Goal: Information Seeking & Learning: Learn about a topic

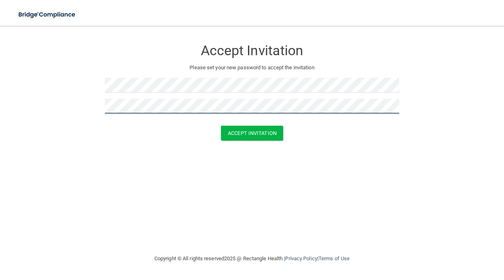
click at [252, 132] on button "Accept Invitation" at bounding box center [252, 133] width 62 height 15
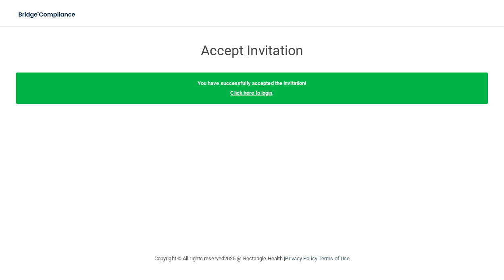
click at [264, 91] on link "Click here to login" at bounding box center [251, 93] width 42 height 6
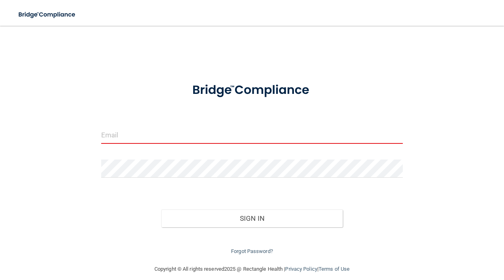
type input "[PERSON_NAME][EMAIL_ADDRESS][DOMAIN_NAME]"
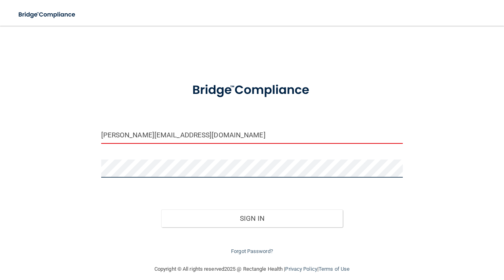
click at [252, 216] on button "Sign In" at bounding box center [251, 219] width 181 height 18
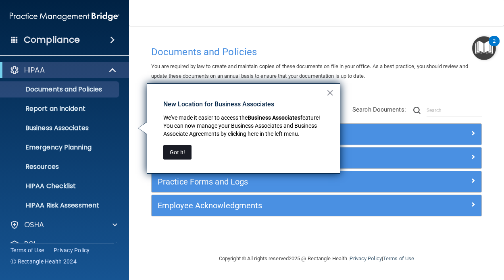
click at [177, 150] on button "Got it!" at bounding box center [177, 152] width 28 height 15
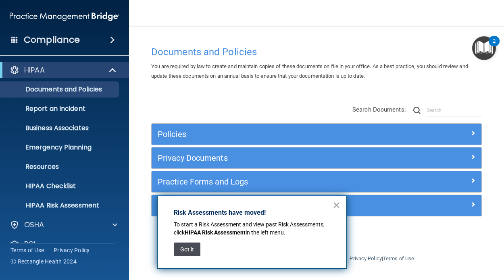
click at [187, 253] on button "Got it" at bounding box center [187, 250] width 27 height 14
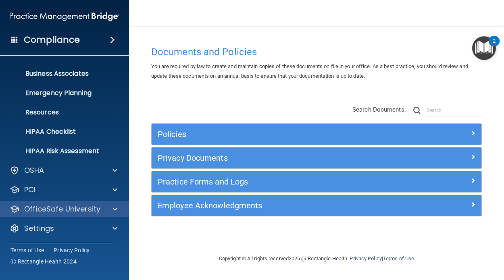
scroll to position [54, 0]
click at [178, 130] on h5 "Policies" at bounding box center [275, 134] width 235 height 9
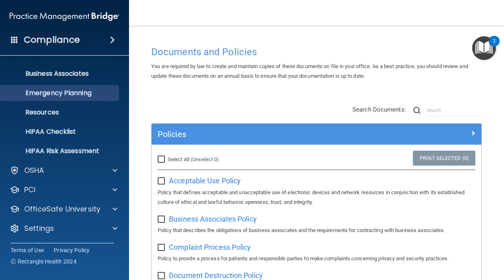
scroll to position [0, 0]
click at [79, 42] on h4 "Compliance" at bounding box center [52, 39] width 56 height 11
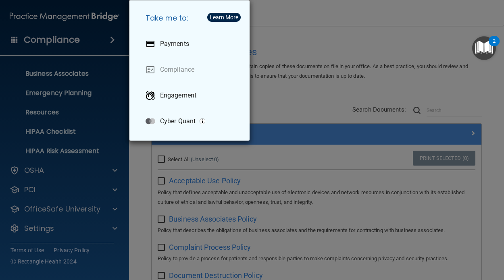
click at [283, 101] on div "Take me to: Payments Compliance Engagement Cyber Quant" at bounding box center [252, 140] width 504 height 280
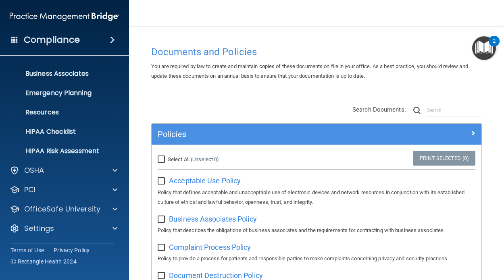
click at [115, 39] on span at bounding box center [112, 40] width 5 height 10
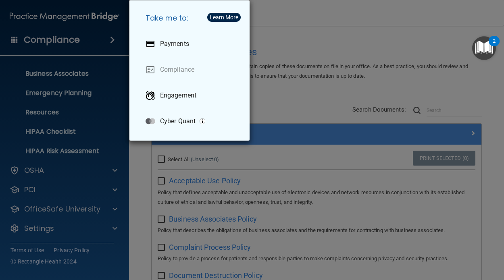
click at [117, 39] on div "Take me to: Payments Compliance Engagement Cyber Quant" at bounding box center [252, 140] width 504 height 280
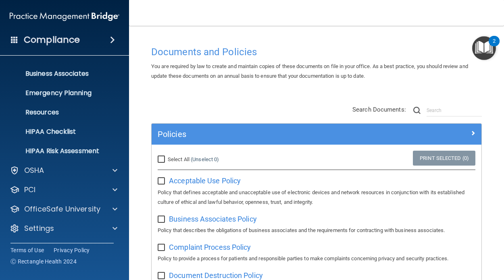
click at [479, 51] on img "Open Resource Center, 2 new notifications" at bounding box center [484, 48] width 24 height 24
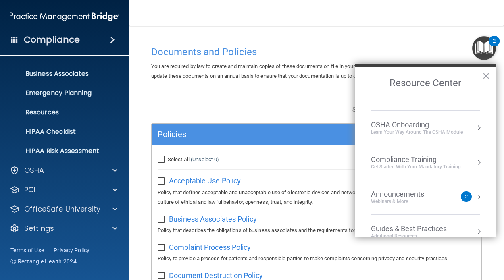
scroll to position [111, 0]
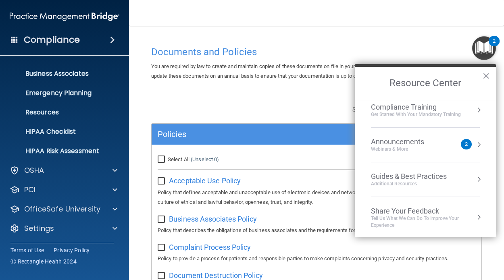
click at [425, 138] on div "Announcements" at bounding box center [405, 141] width 69 height 9
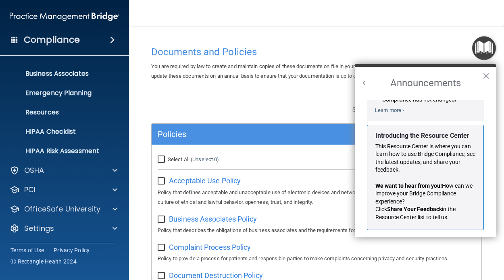
scroll to position [119, 0]
click at [485, 51] on img "Open Resource Center" at bounding box center [484, 48] width 24 height 24
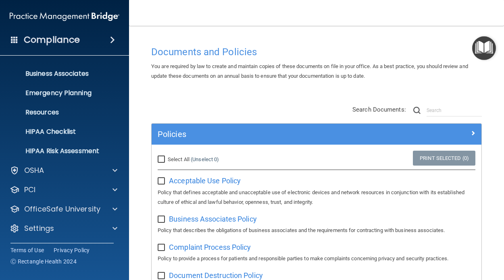
click at [486, 42] on img "Open Resource Center" at bounding box center [484, 48] width 24 height 24
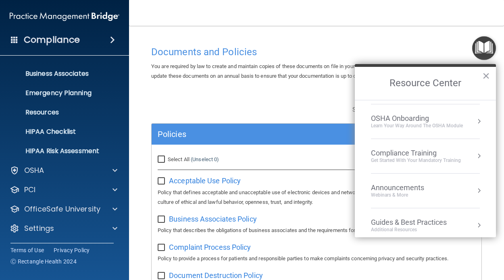
scroll to position [67, 0]
click at [399, 157] on div "Get Started with your mandatory training" at bounding box center [416, 159] width 90 height 7
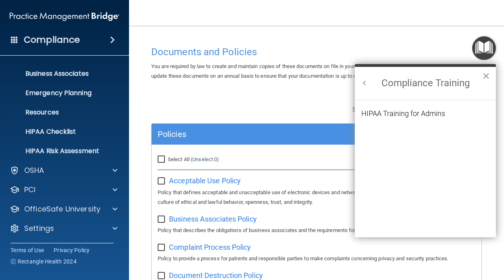
scroll to position [0, 0]
click at [405, 112] on div "HIPAA Training for Admins" at bounding box center [403, 113] width 84 height 7
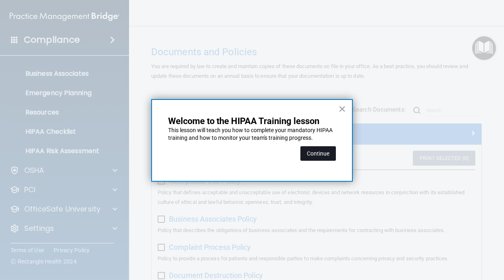
click at [322, 154] on button "Continue" at bounding box center [317, 153] width 35 height 15
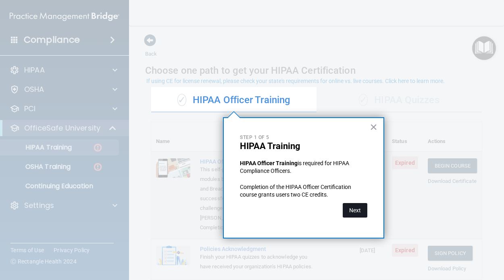
click at [345, 208] on button "Next" at bounding box center [355, 210] width 25 height 15
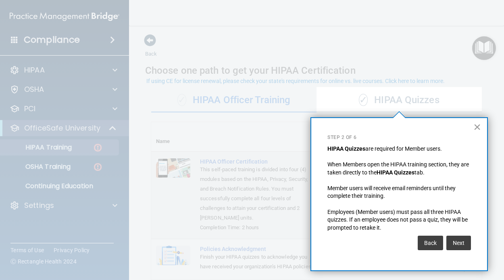
click at [474, 125] on button "×" at bounding box center [477, 127] width 8 height 13
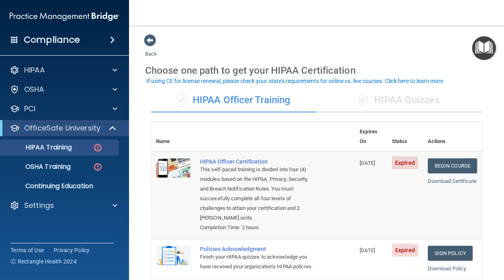
click at [411, 97] on div "✓ HIPAA Quizzes" at bounding box center [398, 100] width 165 height 24
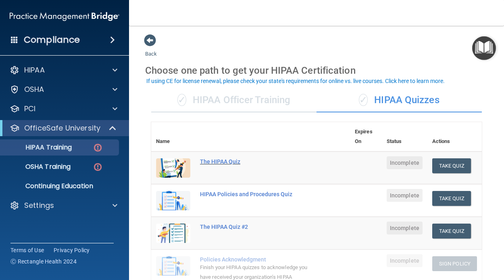
click at [210, 160] on div "The HIPAA Quiz" at bounding box center [255, 161] width 110 height 6
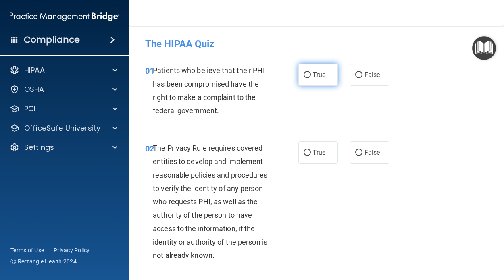
click at [305, 76] on input "True" at bounding box center [307, 75] width 7 height 6
radio input "true"
click at [307, 150] on input "True" at bounding box center [307, 153] width 7 height 6
radio input "true"
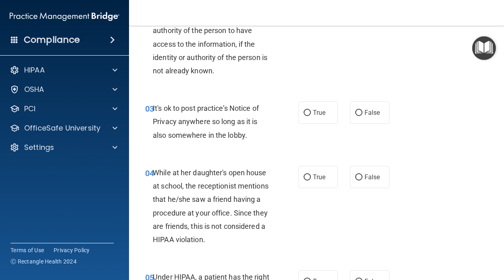
scroll to position [185, 0]
click at [308, 110] on input "True" at bounding box center [307, 113] width 7 height 6
radio input "true"
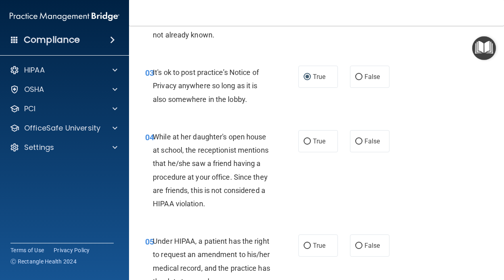
scroll to position [223, 0]
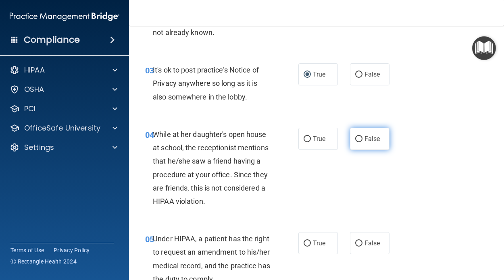
click at [359, 139] on input "False" at bounding box center [358, 139] width 7 height 6
radio input "true"
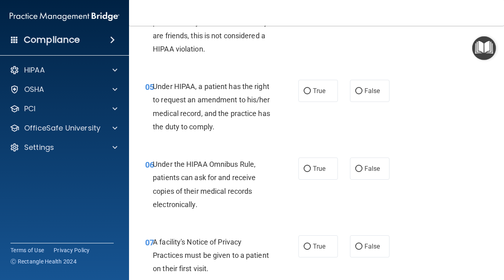
scroll to position [378, 0]
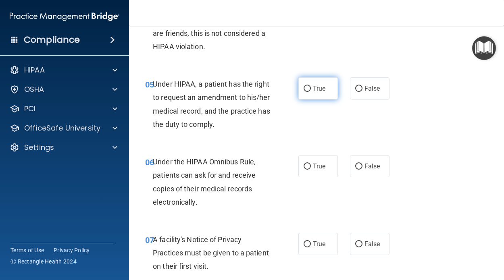
click at [309, 89] on input "True" at bounding box center [307, 89] width 7 height 6
radio input "true"
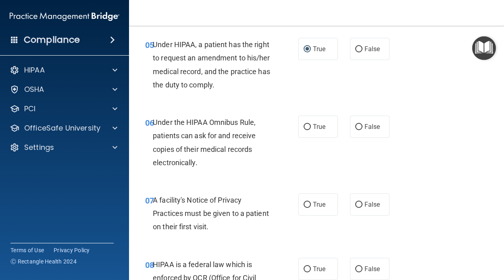
scroll to position [426, 0]
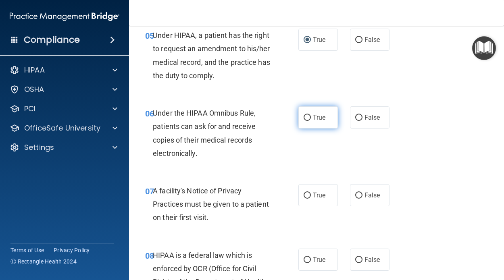
click at [305, 116] on input "True" at bounding box center [307, 118] width 7 height 6
radio input "true"
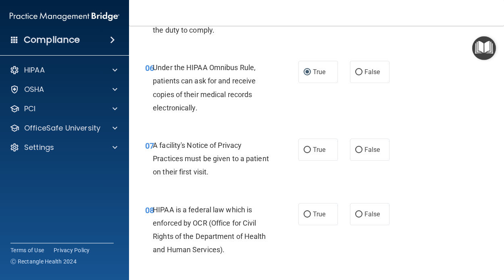
scroll to position [477, 0]
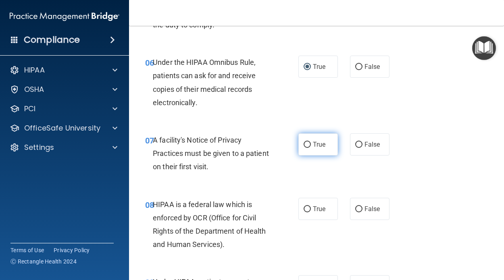
click at [307, 142] on input "True" at bounding box center [307, 145] width 7 height 6
radio input "true"
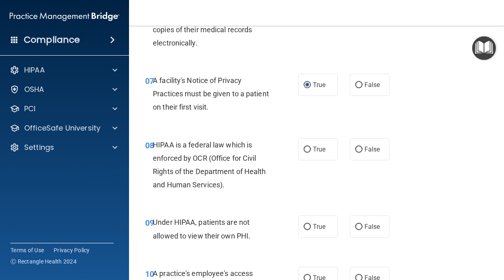
scroll to position [543, 0]
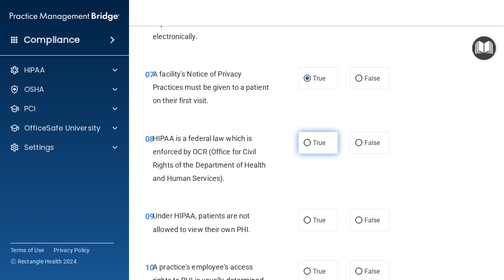
click at [306, 141] on input "True" at bounding box center [307, 143] width 7 height 6
radio input "true"
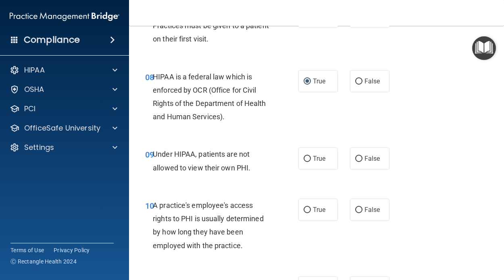
scroll to position [608, 0]
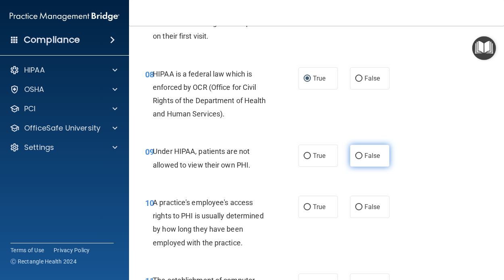
click at [356, 157] on label "False" at bounding box center [370, 156] width 40 height 22
click at [356, 157] on input "False" at bounding box center [358, 156] width 7 height 6
radio input "true"
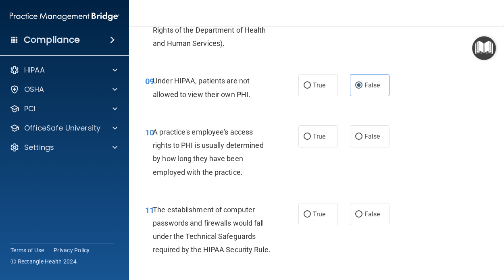
scroll to position [680, 0]
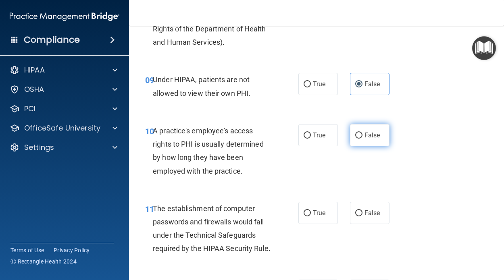
click at [358, 135] on input "False" at bounding box center [358, 136] width 7 height 6
radio input "true"
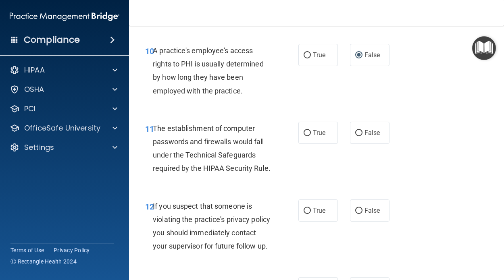
scroll to position [761, 0]
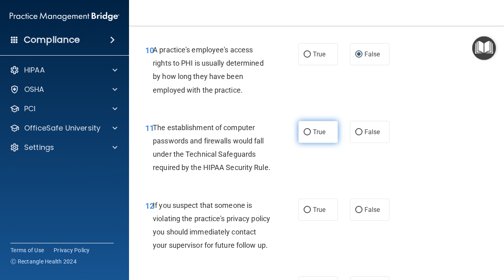
click at [307, 129] on input "True" at bounding box center [307, 132] width 7 height 6
radio input "true"
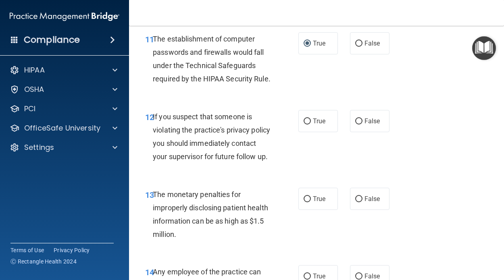
scroll to position [852, 0]
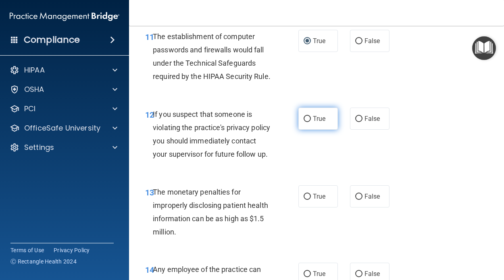
click at [305, 116] on input "True" at bounding box center [307, 119] width 7 height 6
radio input "true"
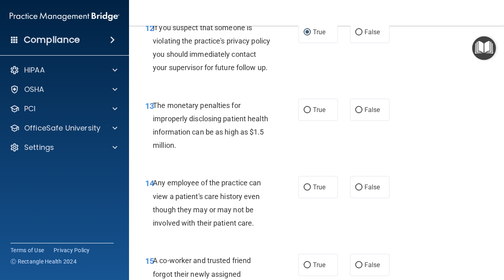
scroll to position [938, 0]
click at [307, 114] on input "True" at bounding box center [307, 111] width 7 height 6
radio input "true"
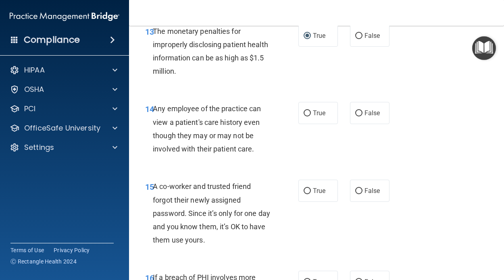
scroll to position [1013, 0]
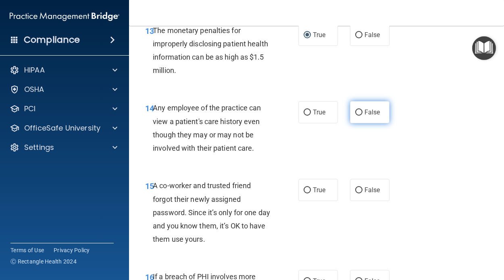
click at [359, 116] on input "False" at bounding box center [358, 113] width 7 height 6
radio input "true"
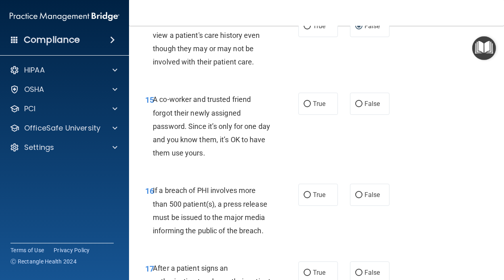
scroll to position [1103, 0]
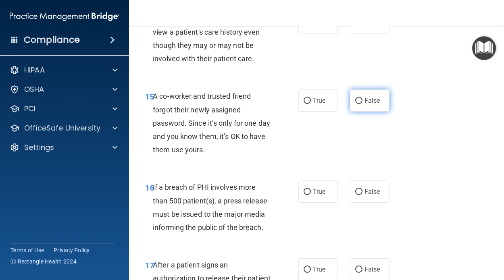
click at [357, 104] on input "False" at bounding box center [358, 101] width 7 height 6
radio input "true"
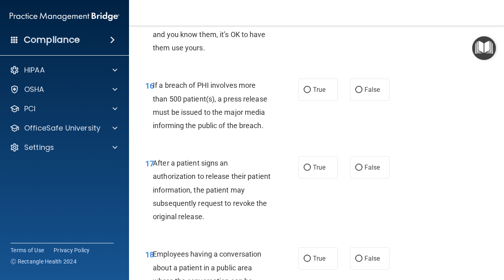
scroll to position [1206, 0]
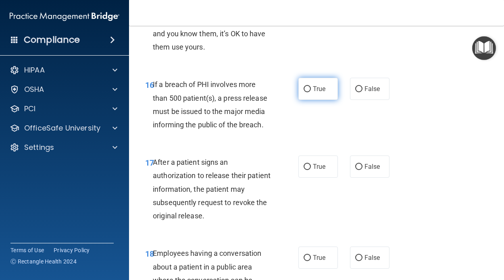
click at [308, 92] on input "True" at bounding box center [307, 89] width 7 height 6
radio input "true"
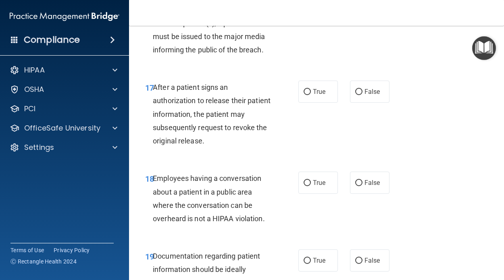
scroll to position [1282, 0]
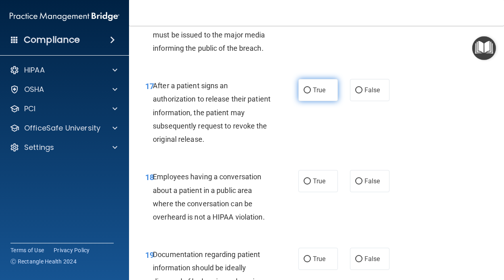
click at [304, 94] on input "True" at bounding box center [307, 90] width 7 height 6
radio input "true"
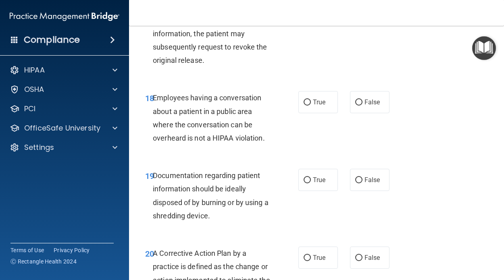
scroll to position [1366, 0]
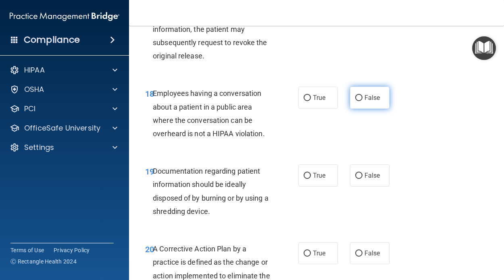
click at [359, 101] on input "False" at bounding box center [358, 98] width 7 height 6
radio input "true"
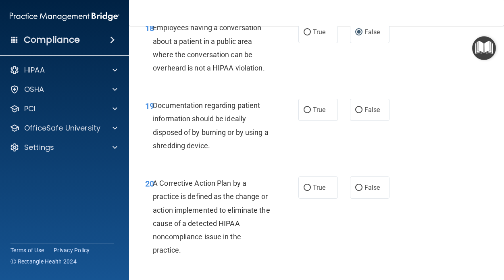
scroll to position [1433, 0]
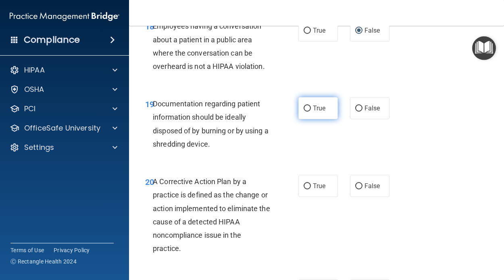
click at [309, 112] on input "True" at bounding box center [307, 109] width 7 height 6
radio input "true"
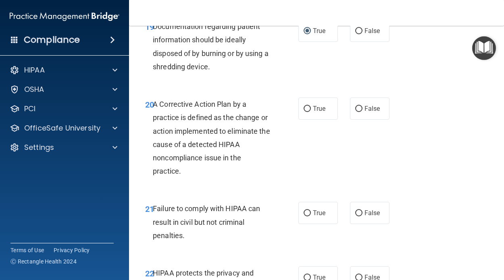
scroll to position [1513, 0]
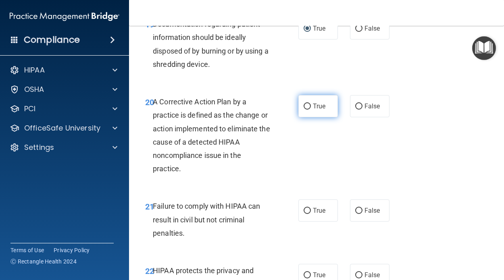
click at [309, 110] on input "True" at bounding box center [307, 107] width 7 height 6
radio input "true"
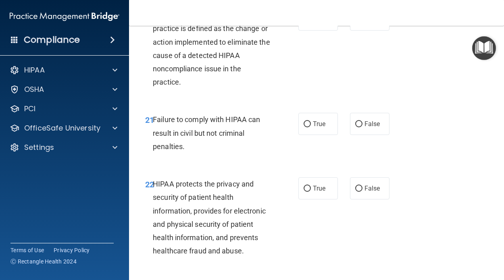
scroll to position [1600, 0]
click at [358, 127] on input "False" at bounding box center [358, 124] width 7 height 6
radio input "true"
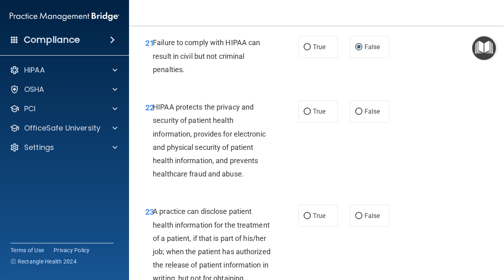
scroll to position [1676, 0]
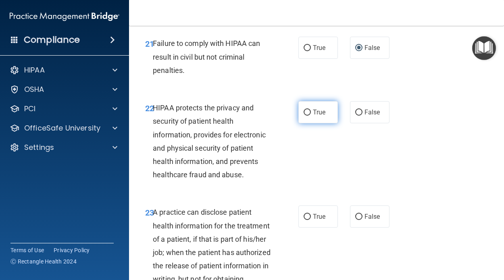
click at [306, 116] on input "True" at bounding box center [307, 113] width 7 height 6
radio input "true"
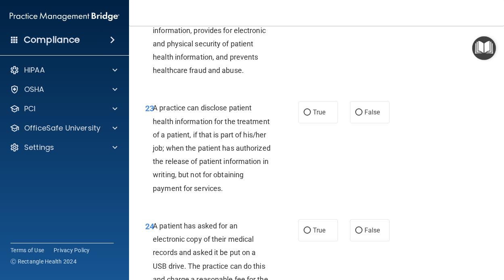
scroll to position [1780, 0]
click at [310, 115] on input "True" at bounding box center [307, 112] width 7 height 6
radio input "true"
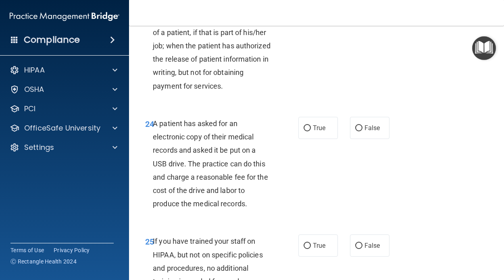
scroll to position [1883, 0]
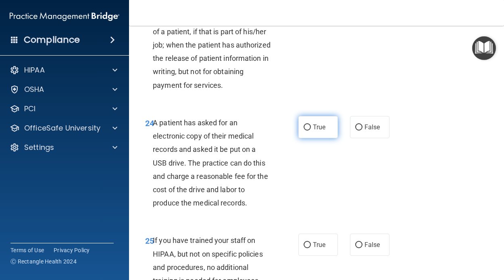
click at [307, 131] on input "True" at bounding box center [307, 128] width 7 height 6
radio input "true"
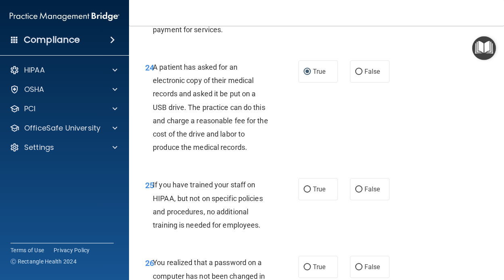
scroll to position [1940, 0]
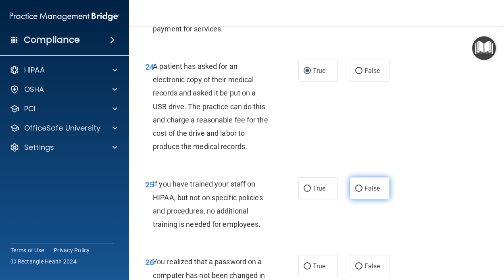
click at [356, 192] on input "False" at bounding box center [358, 189] width 7 height 6
radio input "true"
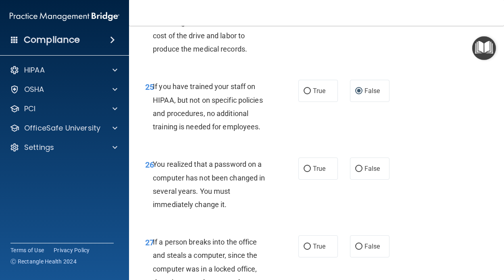
scroll to position [2037, 0]
click at [305, 172] on input "True" at bounding box center [307, 169] width 7 height 6
radio input "true"
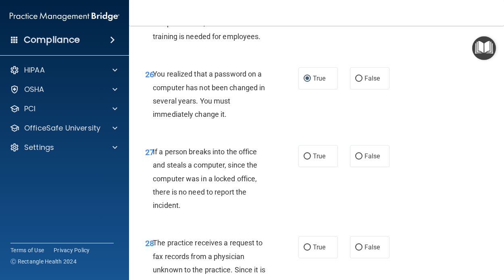
scroll to position [2137, 0]
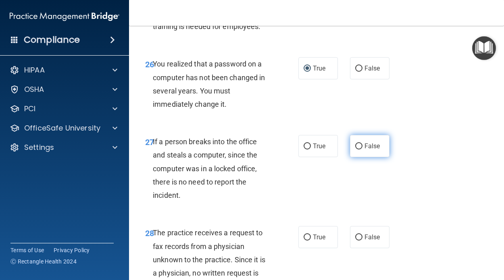
click at [360, 149] on input "False" at bounding box center [358, 146] width 7 height 6
radio input "true"
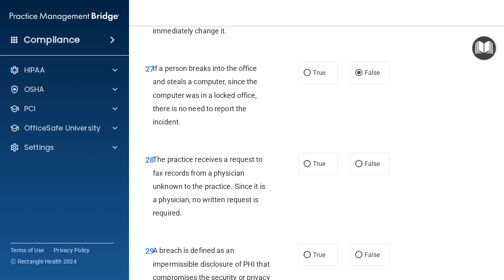
scroll to position [2217, 0]
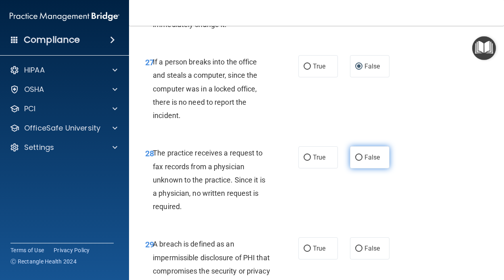
click at [363, 159] on label "False" at bounding box center [370, 157] width 40 height 22
click at [362, 159] on input "False" at bounding box center [358, 158] width 7 height 6
radio input "true"
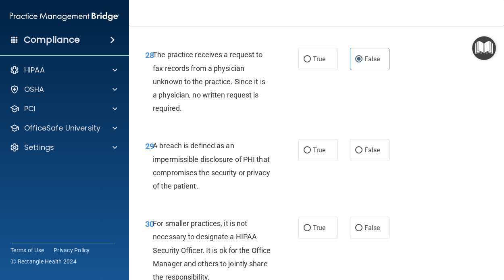
scroll to position [2318, 0]
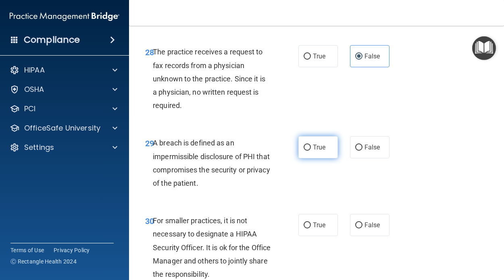
click at [307, 149] on input "True" at bounding box center [307, 148] width 7 height 6
radio input "true"
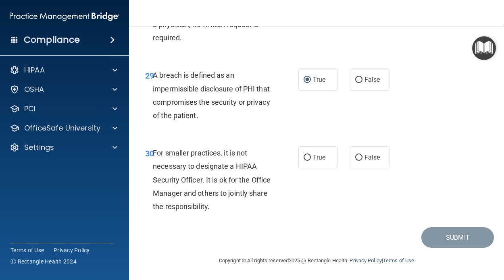
scroll to position [2387, 0]
click at [361, 157] on input "False" at bounding box center [358, 158] width 7 height 6
radio input "true"
click at [449, 240] on button "Submit" at bounding box center [457, 237] width 73 height 21
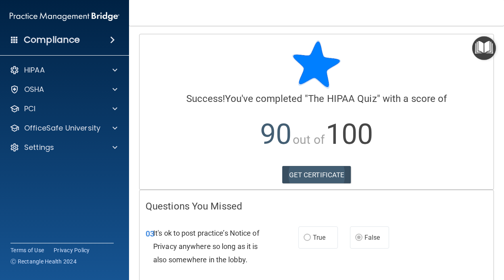
click at [343, 178] on link "GET CERTIFICATE" at bounding box center [316, 175] width 69 height 18
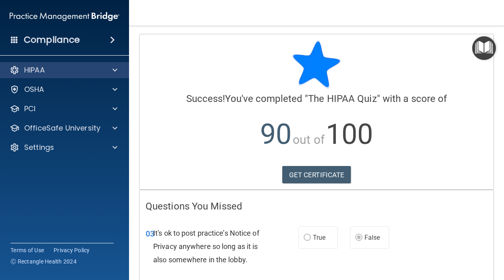
click at [114, 72] on span at bounding box center [114, 70] width 5 height 10
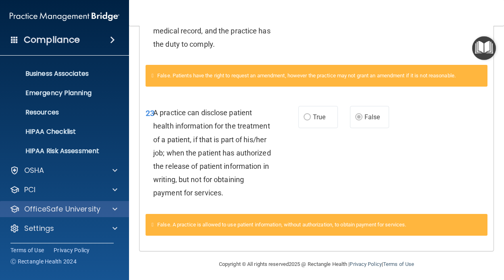
scroll to position [54, 0]
click at [60, 210] on p "OfficeSafe University" at bounding box center [62, 209] width 76 height 10
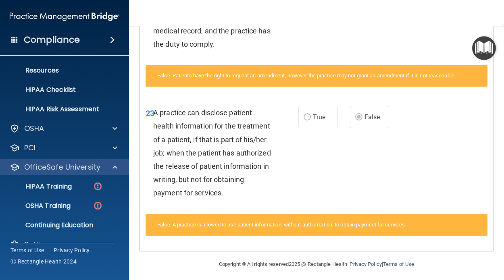
scroll to position [95, 0]
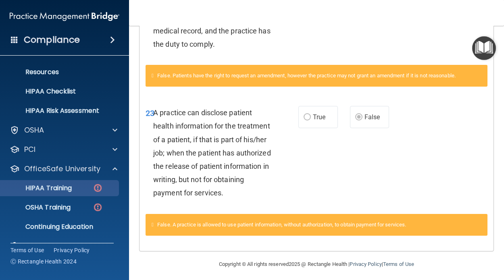
click at [58, 188] on p "HIPAA Training" at bounding box center [38, 188] width 67 height 8
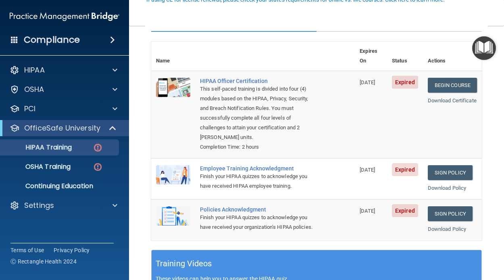
scroll to position [81, 0]
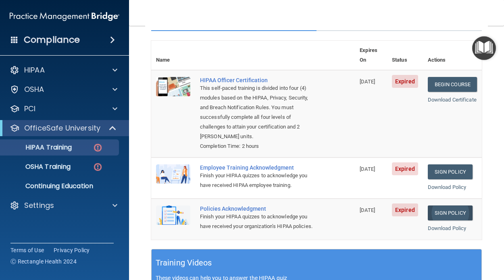
click at [456, 206] on link "Sign Policy" at bounding box center [450, 213] width 45 height 15
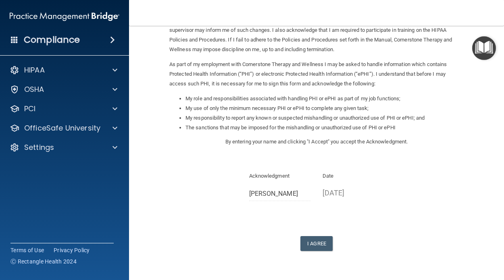
scroll to position [75, 0]
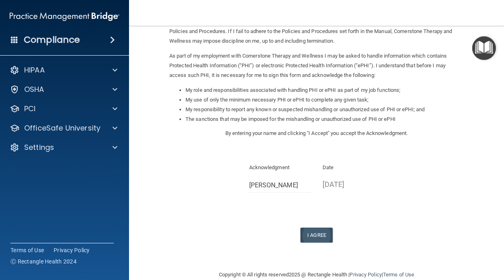
click at [314, 228] on button "I Agree" at bounding box center [316, 235] width 32 height 15
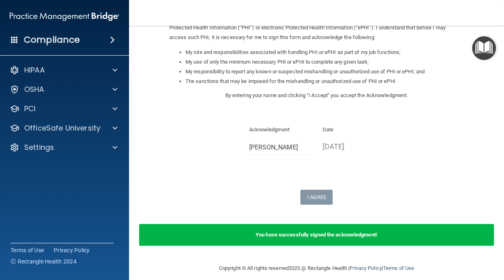
scroll to position [112, 0]
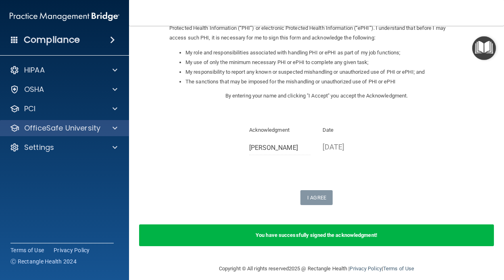
click at [110, 127] on div at bounding box center [114, 128] width 20 height 10
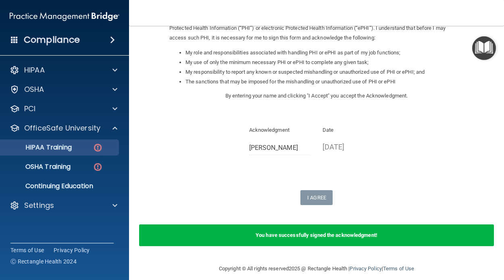
click at [100, 151] on img at bounding box center [98, 148] width 10 height 10
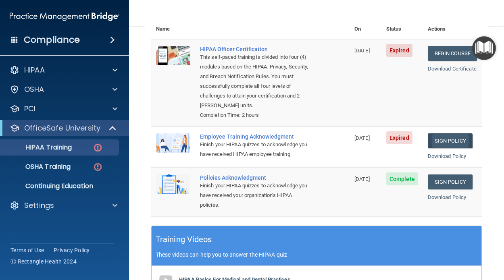
click at [448, 133] on link "Sign Policy" at bounding box center [450, 140] width 45 height 15
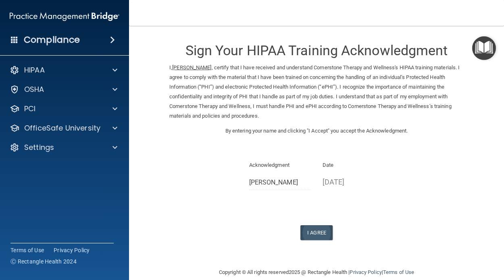
click at [306, 229] on button "I Agree" at bounding box center [316, 232] width 32 height 15
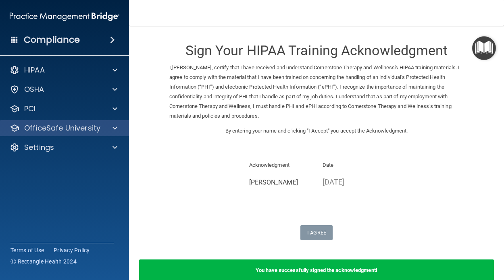
click at [77, 132] on p "OfficeSafe University" at bounding box center [62, 128] width 76 height 10
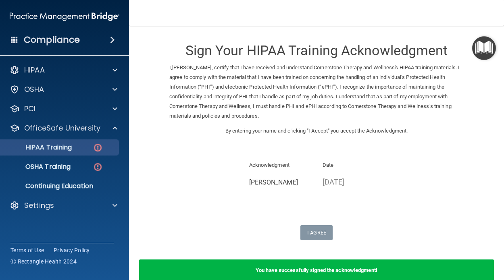
click at [72, 149] on p "HIPAA Training" at bounding box center [38, 147] width 67 height 8
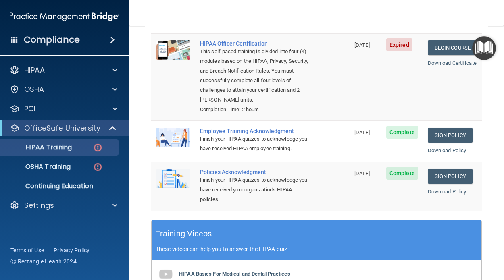
scroll to position [56, 0]
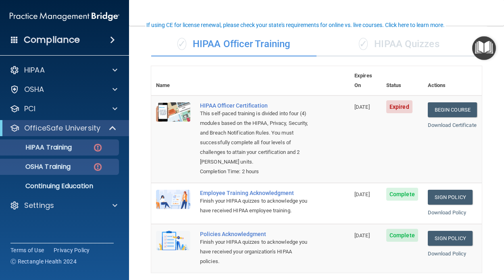
click at [100, 167] on img at bounding box center [98, 167] width 10 height 10
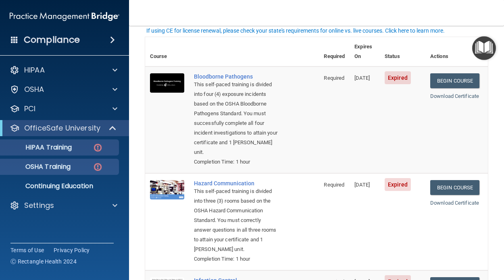
click at [28, 148] on p "HIPAA Training" at bounding box center [38, 147] width 67 height 8
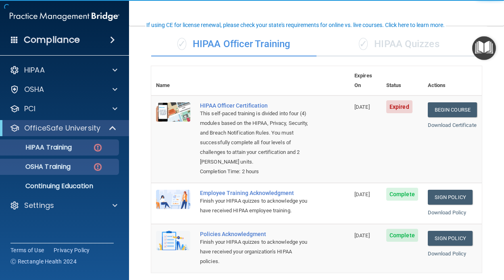
click at [32, 171] on link "OSHA Training" at bounding box center [55, 167] width 127 height 16
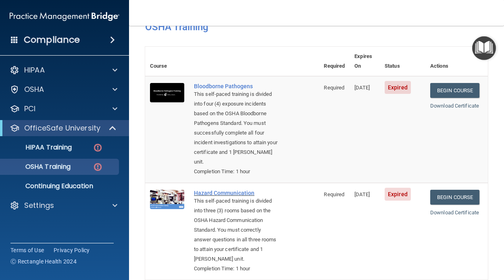
scroll to position [45, 0]
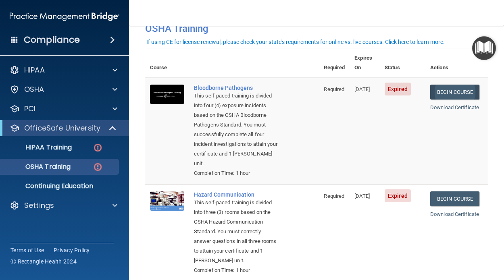
click at [456, 85] on link "Begin Course" at bounding box center [454, 92] width 49 height 15
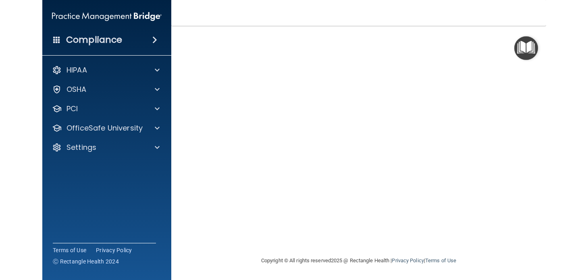
scroll to position [64, 0]
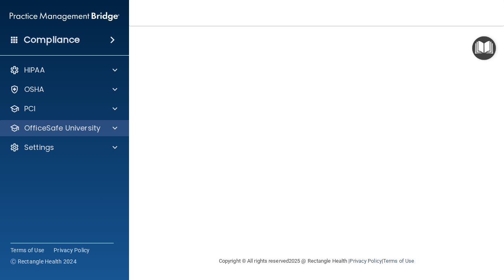
click at [119, 129] on div at bounding box center [114, 128] width 20 height 10
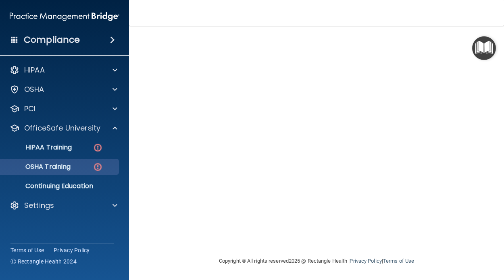
click at [38, 171] on p "OSHA Training" at bounding box center [37, 167] width 65 height 8
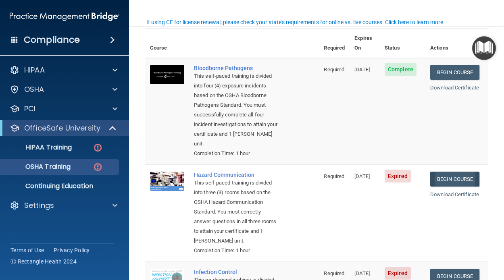
click at [468, 172] on link "Begin Course" at bounding box center [454, 179] width 49 height 15
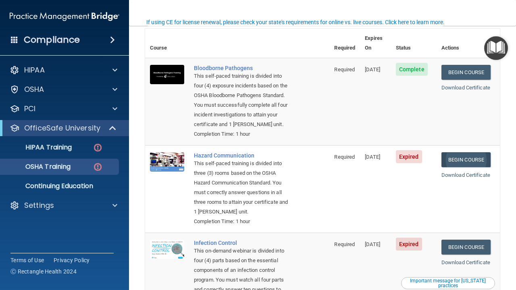
click at [473, 154] on link "Begin Course" at bounding box center [465, 159] width 49 height 15
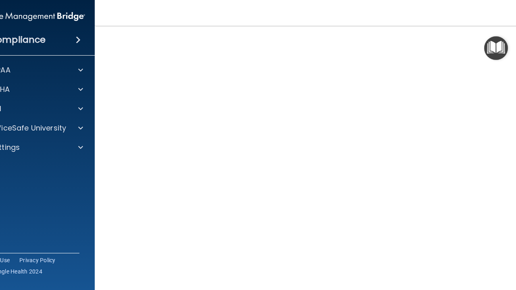
scroll to position [42, 0]
click at [494, 51] on img "Open Resource Center" at bounding box center [496, 48] width 24 height 24
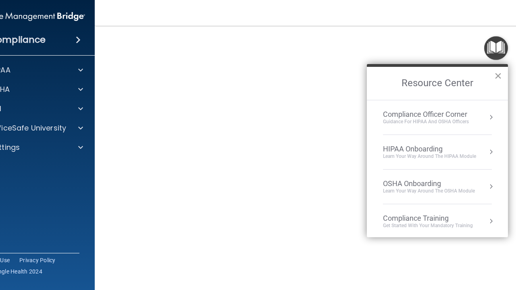
click at [496, 75] on button "×" at bounding box center [498, 75] width 8 height 13
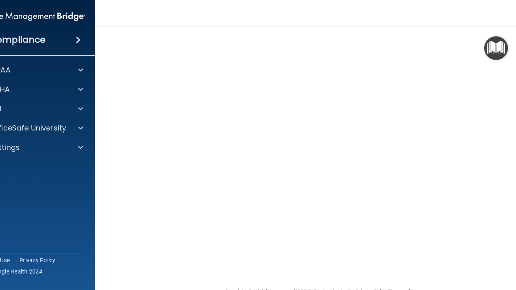
scroll to position [59, 0]
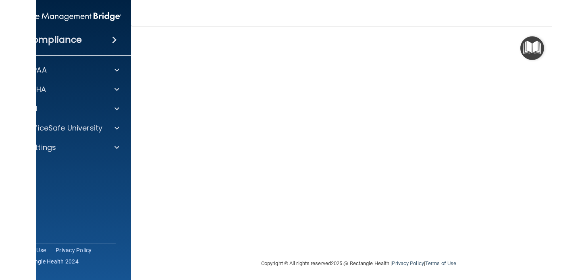
scroll to position [79, 0]
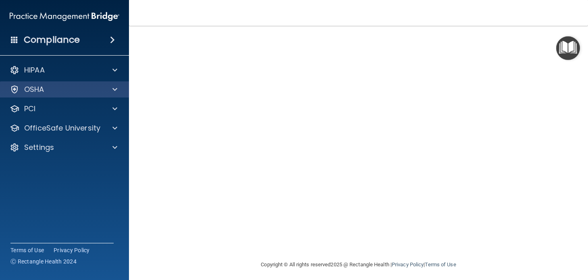
click at [114, 89] on span at bounding box center [114, 90] width 5 height 10
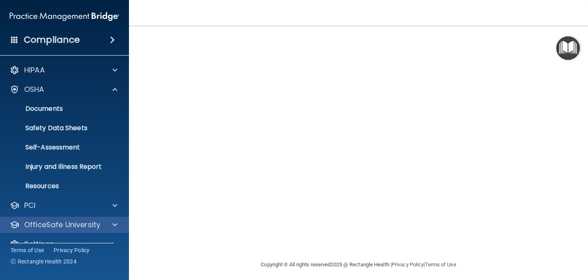
click at [116, 227] on span at bounding box center [114, 225] width 5 height 10
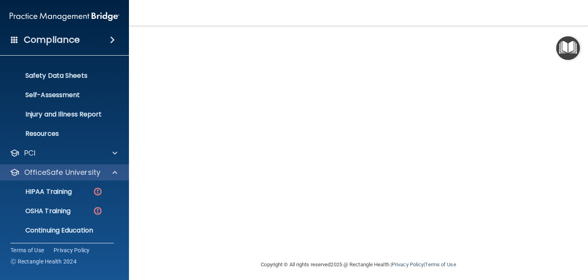
scroll to position [53, 0]
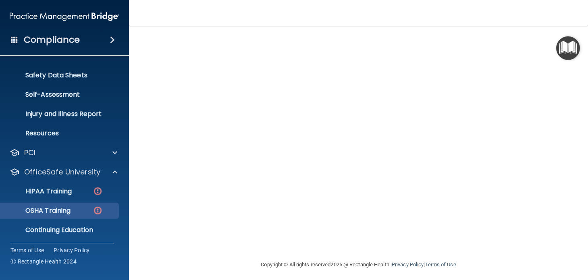
click at [101, 216] on link "OSHA Training" at bounding box center [55, 211] width 127 height 16
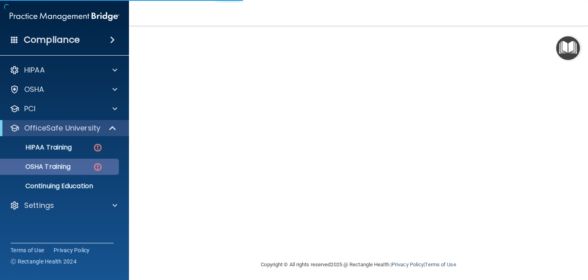
click at [98, 170] on img at bounding box center [98, 167] width 10 height 10
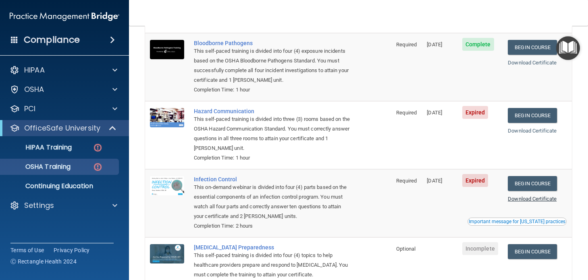
scroll to position [80, 0]
click at [516, 181] on link "Begin Course" at bounding box center [532, 183] width 49 height 15
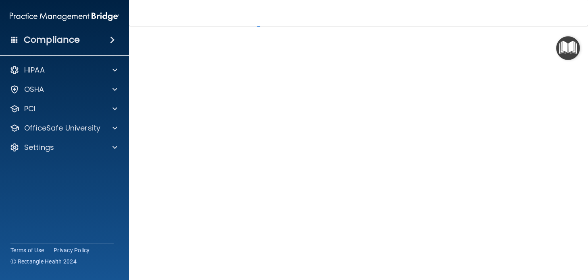
scroll to position [31, 0]
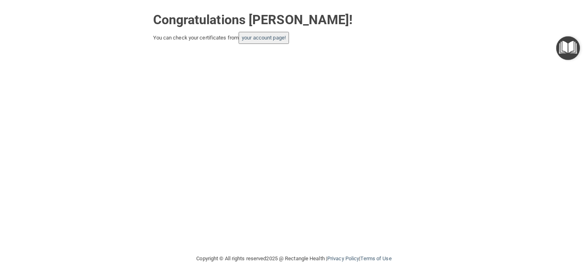
click at [272, 42] on button "your account page!" at bounding box center [264, 38] width 50 height 12
click at [267, 37] on link "your account page!" at bounding box center [264, 38] width 44 height 6
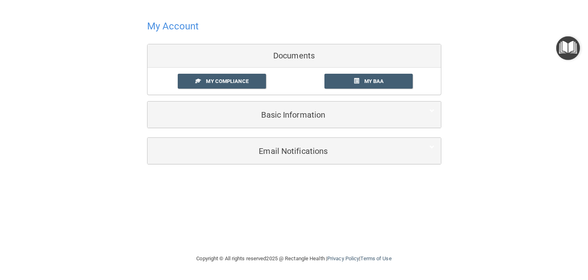
click at [182, 27] on h4 "My Account" at bounding box center [173, 26] width 52 height 10
click at [221, 81] on span "My Compliance" at bounding box center [227, 81] width 42 height 6
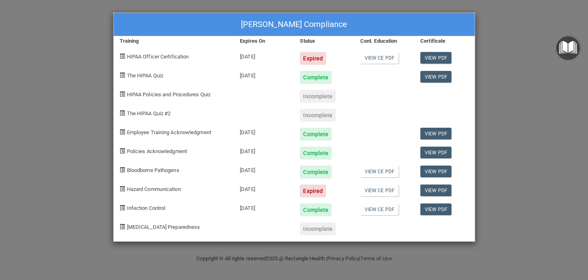
click at [317, 112] on div "Incomplete" at bounding box center [318, 115] width 36 height 13
click at [164, 94] on span "HIPAA Policies and Procedures Quiz" at bounding box center [168, 94] width 83 height 6
click at [436, 6] on div "Staci Connolly's Compliance Training Expires On Status Cont. Education Certific…" at bounding box center [294, 140] width 588 height 280
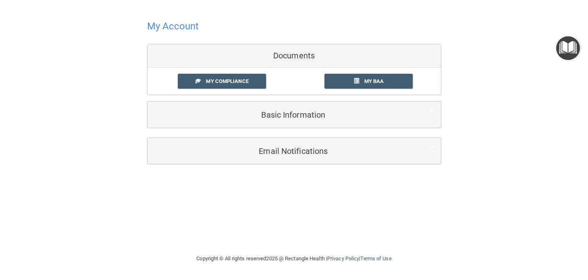
click at [167, 23] on h4 "My Account" at bounding box center [173, 26] width 52 height 10
click at [285, 116] on h5 "Basic Information" at bounding box center [282, 114] width 257 height 9
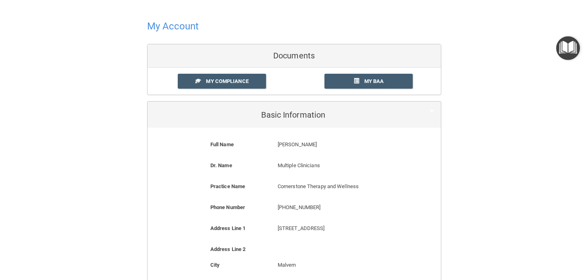
click at [100, 134] on div "My Account Documents My Compliance My Compliance My BAA Basic Information Full …" at bounding box center [294, 212] width 556 height 409
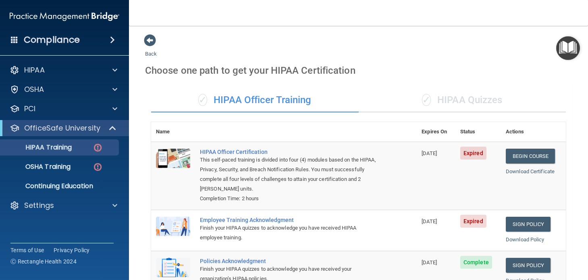
scroll to position [112, 0]
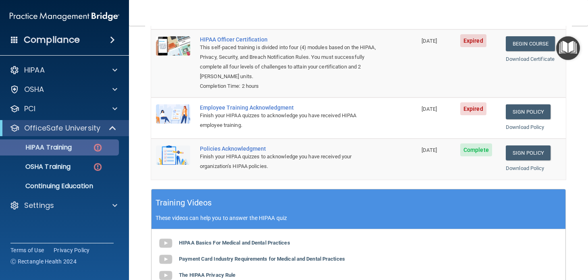
click at [82, 147] on div "HIPAA Training" at bounding box center [60, 147] width 110 height 8
click at [519, 110] on link "Sign Policy" at bounding box center [528, 111] width 45 height 15
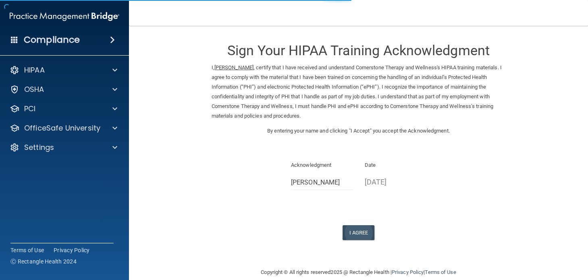
click at [360, 228] on button "I Agree" at bounding box center [359, 232] width 32 height 15
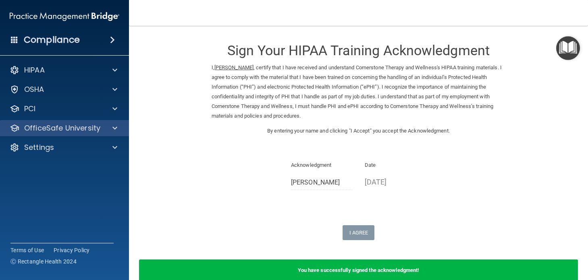
click at [96, 127] on p "OfficeSafe University" at bounding box center [62, 128] width 76 height 10
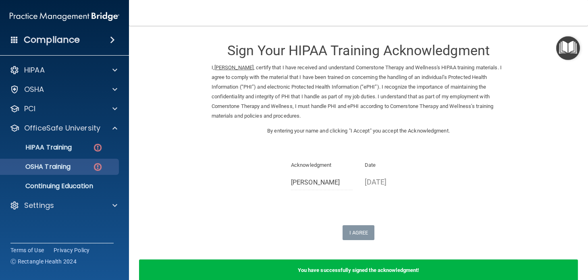
click at [84, 162] on link "OSHA Training" at bounding box center [55, 167] width 127 height 16
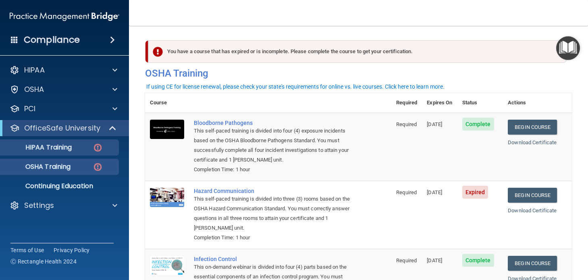
click at [80, 142] on link "HIPAA Training" at bounding box center [55, 147] width 127 height 16
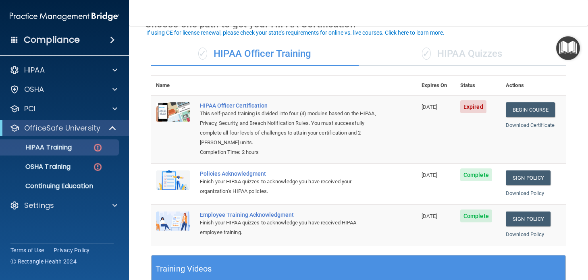
scroll to position [50, 0]
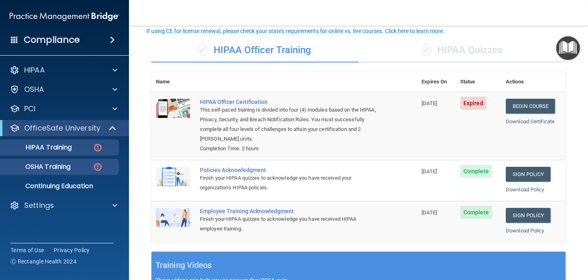
click at [80, 169] on div "OSHA Training" at bounding box center [60, 167] width 110 height 8
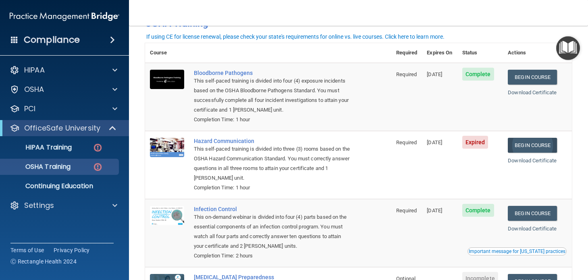
click at [513, 146] on link "Begin Course" at bounding box center [532, 145] width 49 height 15
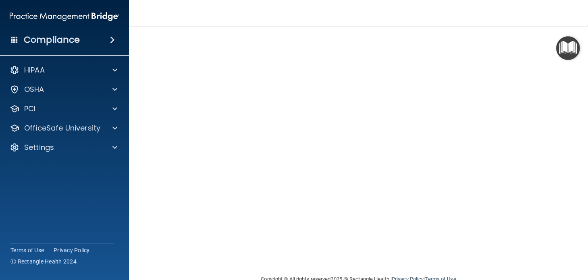
scroll to position [65, 0]
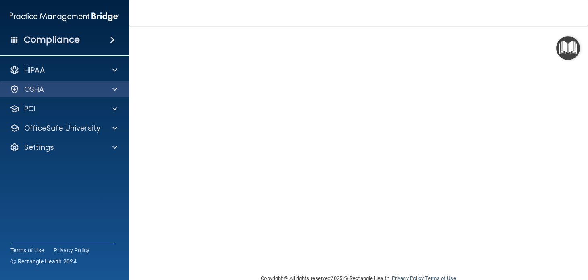
click at [107, 92] on div at bounding box center [114, 90] width 20 height 10
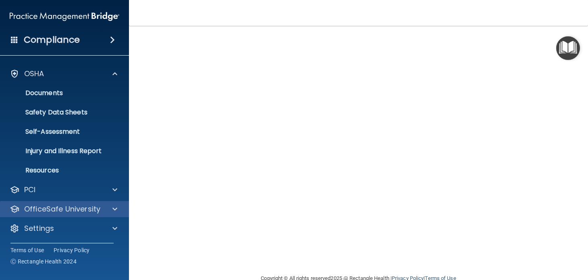
scroll to position [16, 0]
click at [53, 206] on p "OfficeSafe University" at bounding box center [62, 209] width 76 height 10
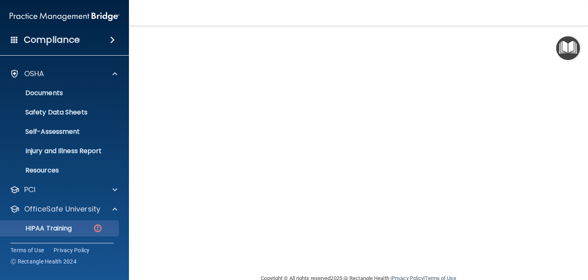
click at [52, 232] on p "HIPAA Training" at bounding box center [38, 229] width 67 height 8
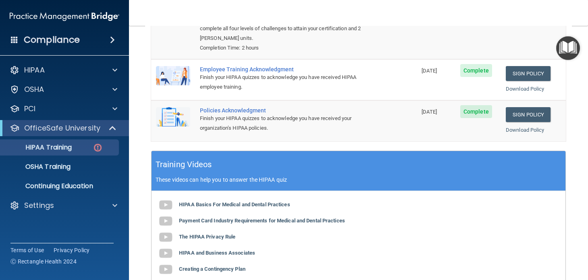
scroll to position [151, 0]
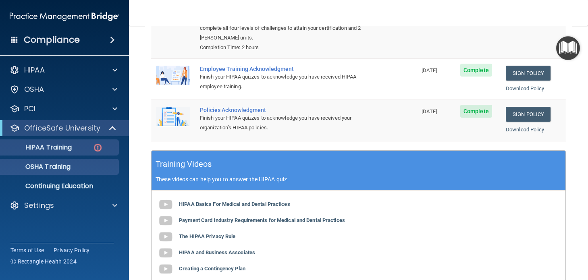
click at [58, 171] on p "OSHA Training" at bounding box center [37, 167] width 65 height 8
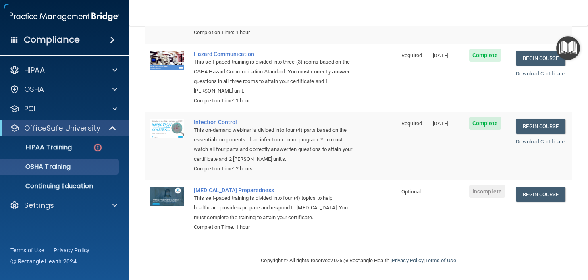
scroll to position [106, 0]
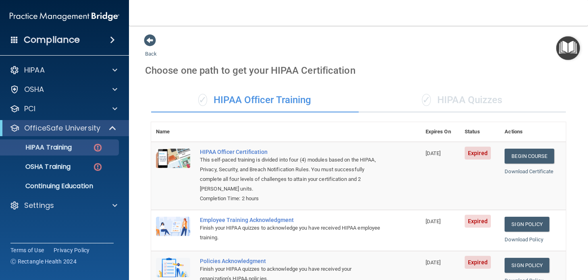
scroll to position [81, 0]
